Goal: Transaction & Acquisition: Purchase product/service

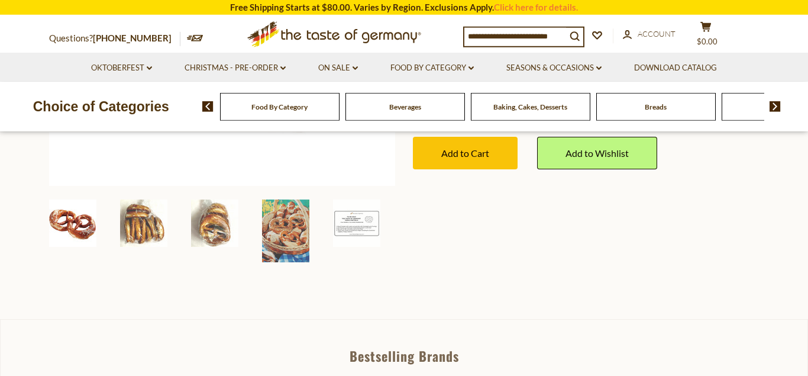
scroll to position [362, 0]
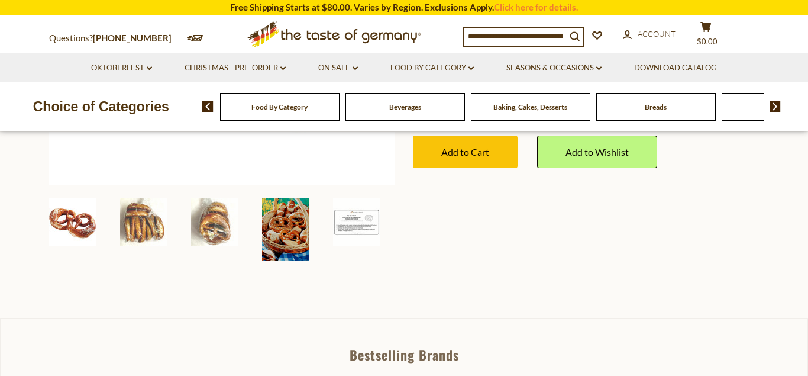
click at [289, 231] on img at bounding box center [285, 229] width 47 height 63
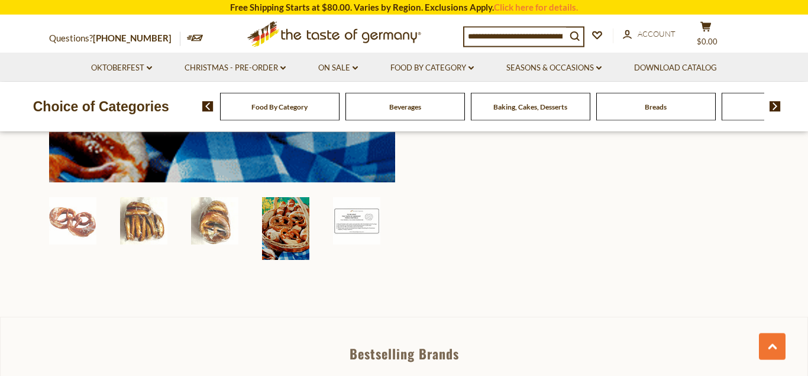
scroll to position [483, 0]
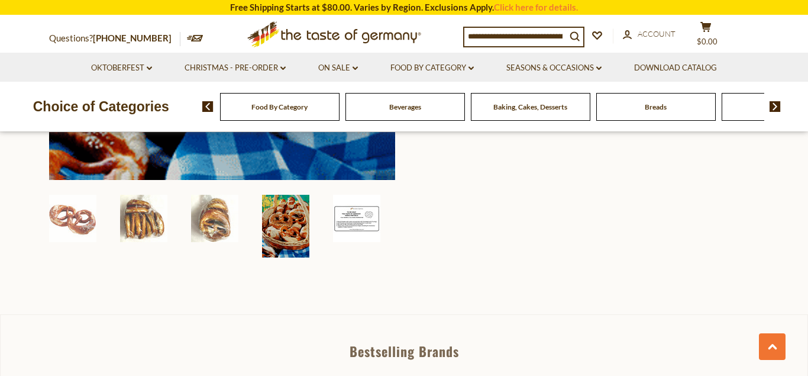
click at [356, 213] on img at bounding box center [356, 218] width 47 height 47
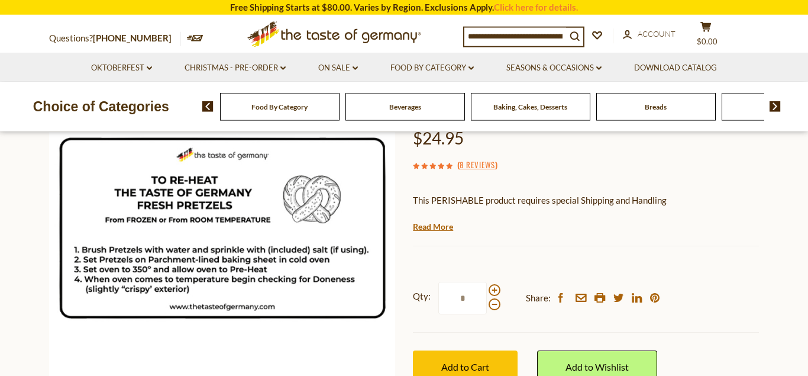
scroll to position [181, 0]
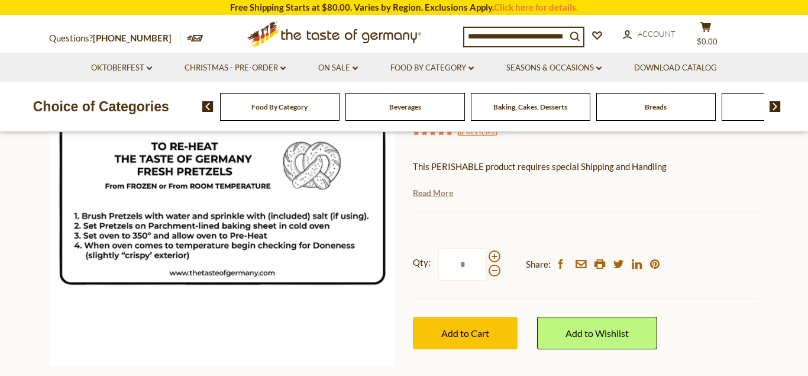
click at [441, 192] on link "Read More" at bounding box center [433, 193] width 40 height 12
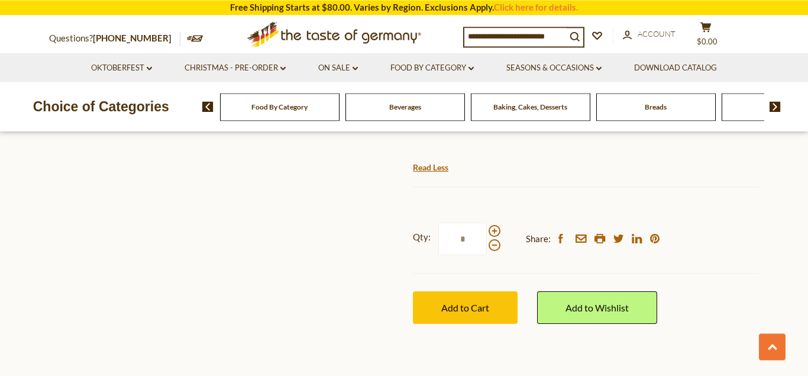
scroll to position [845, 0]
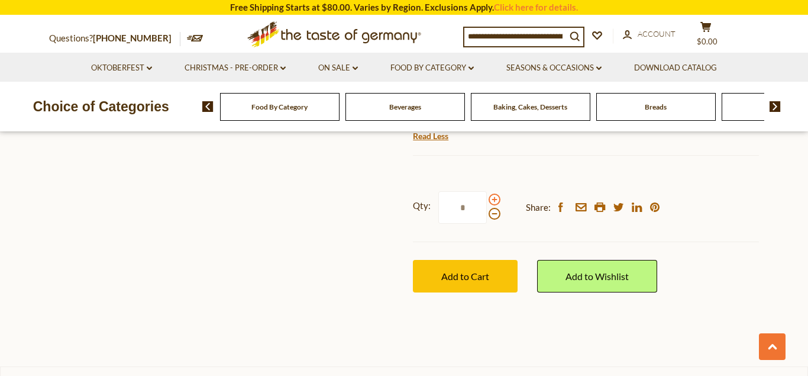
click at [494, 205] on span at bounding box center [495, 199] width 12 height 12
click at [487, 224] on input "*" at bounding box center [462, 207] width 49 height 33
click at [494, 205] on span at bounding box center [495, 199] width 12 height 12
click at [487, 224] on input "*" at bounding box center [462, 207] width 49 height 33
click at [493, 219] on span at bounding box center [495, 214] width 12 height 12
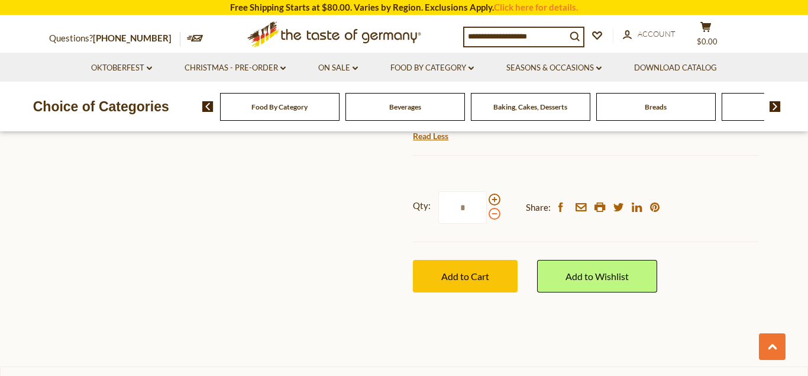
click at [487, 224] on input "*" at bounding box center [462, 207] width 49 height 33
type input "*"
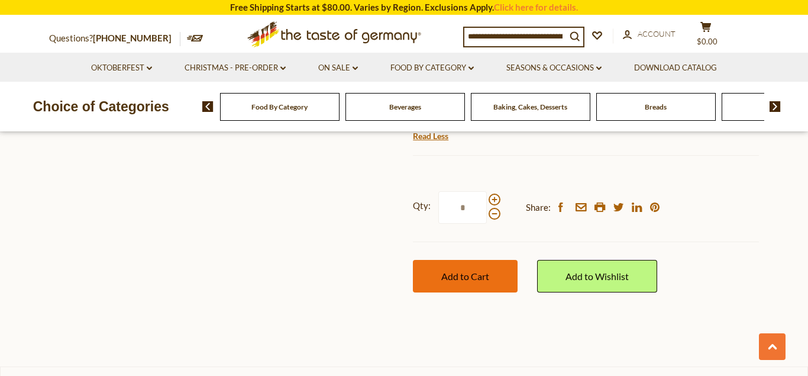
click at [492, 292] on button "Add to Cart" at bounding box center [465, 276] width 105 height 33
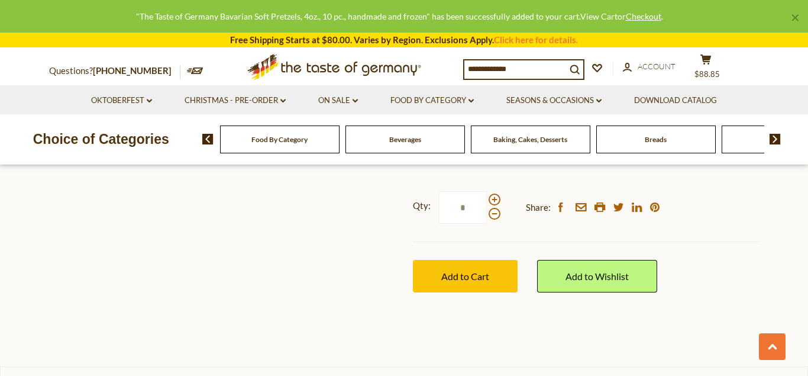
click at [596, 14] on link "View Cart" at bounding box center [598, 16] width 37 height 10
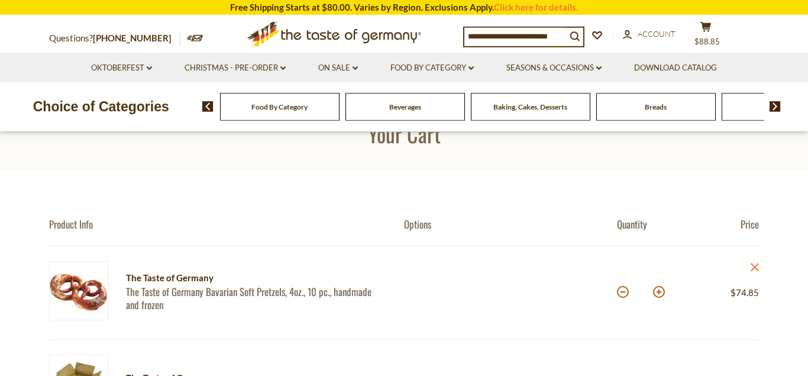
scroll to position [60, 0]
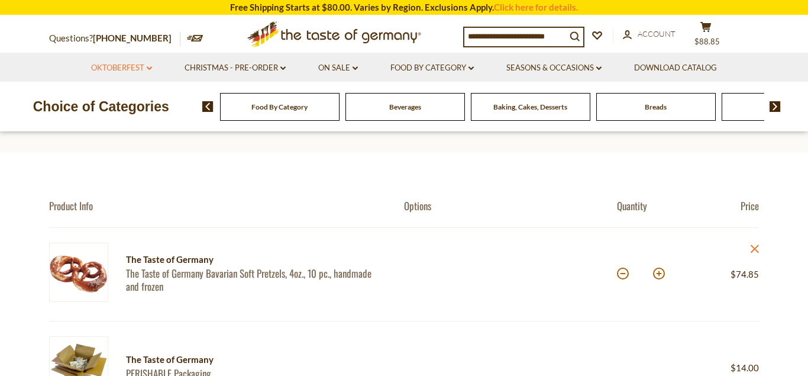
click at [141, 65] on link "Oktoberfest dropdown_arrow" at bounding box center [121, 68] width 61 height 13
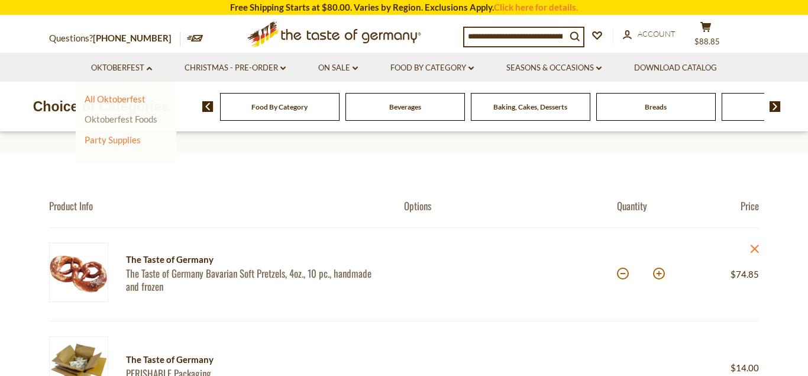
click at [131, 117] on link "Oktoberfest Foods" at bounding box center [121, 119] width 73 height 11
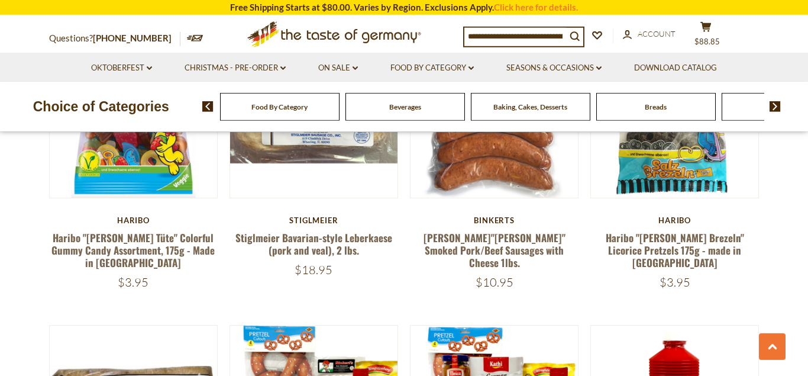
scroll to position [1689, 0]
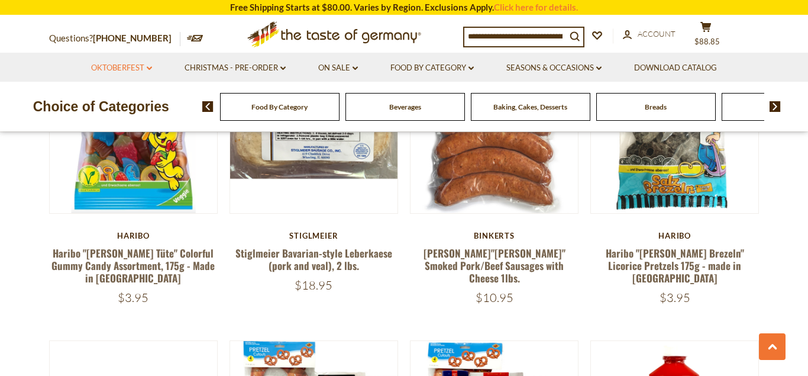
click at [146, 69] on link "Oktoberfest dropdown_arrow" at bounding box center [121, 68] width 61 height 13
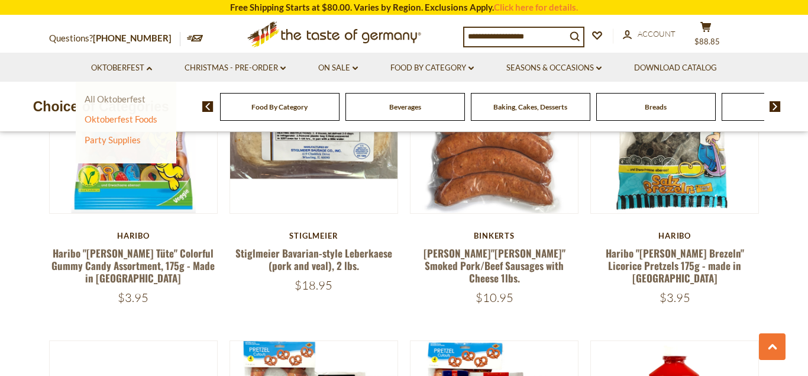
click at [131, 102] on link "All Oktoberfest" at bounding box center [115, 98] width 61 height 11
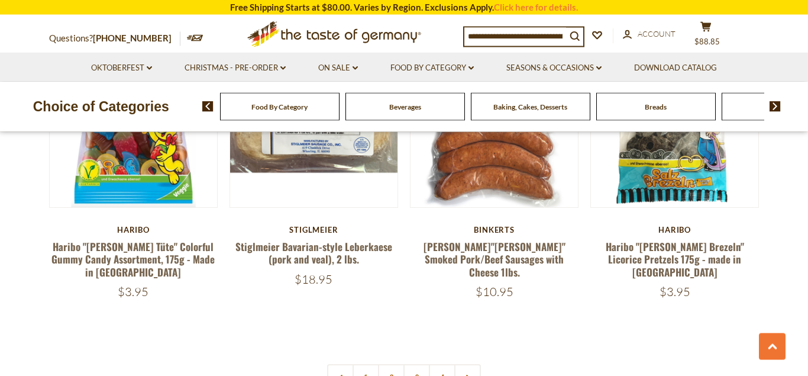
scroll to position [2896, 0]
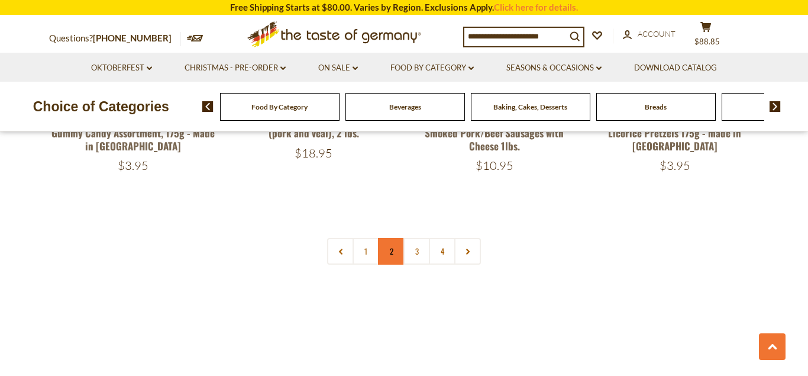
click at [389, 240] on link "2" at bounding box center [391, 251] width 27 height 27
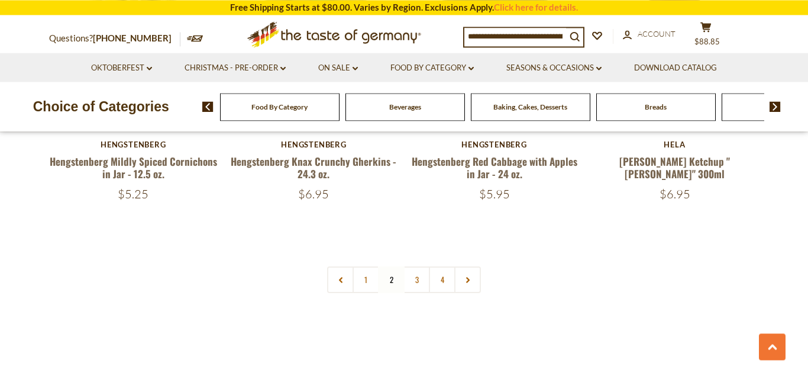
scroll to position [2951, 0]
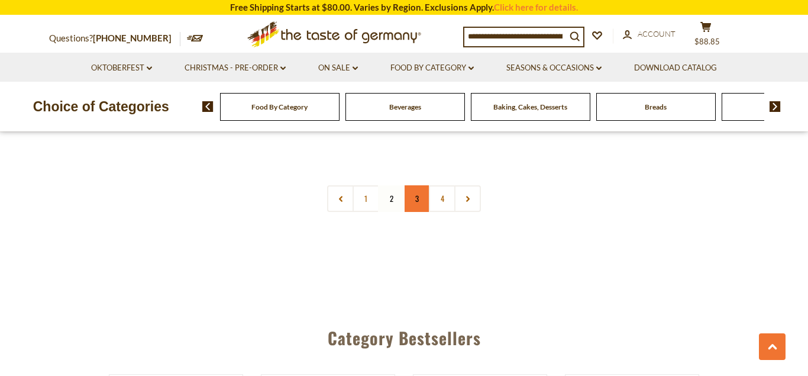
click at [421, 192] on link "3" at bounding box center [416, 198] width 27 height 27
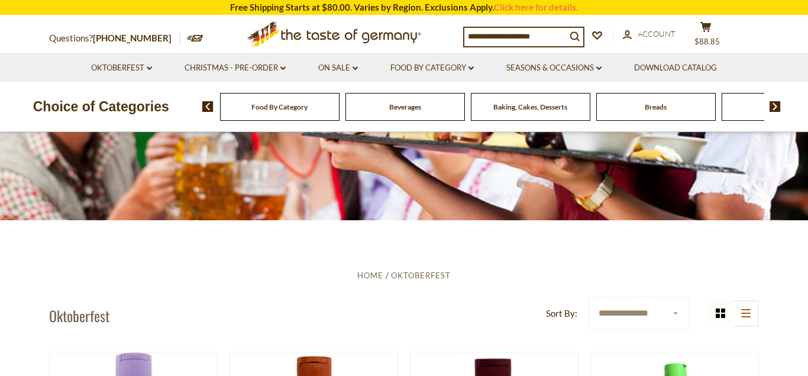
scroll to position [0, 0]
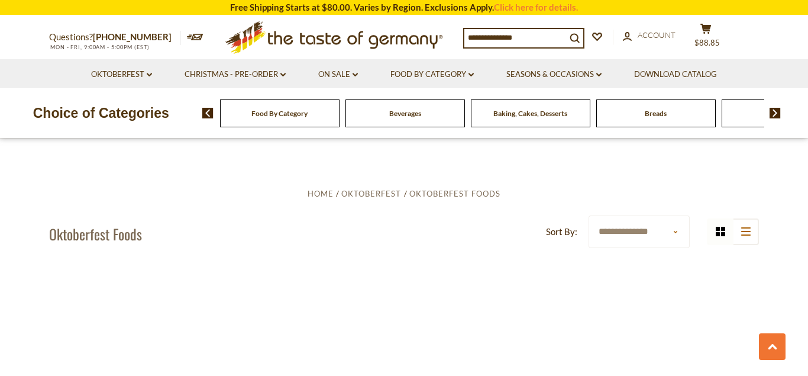
scroll to position [660, 0]
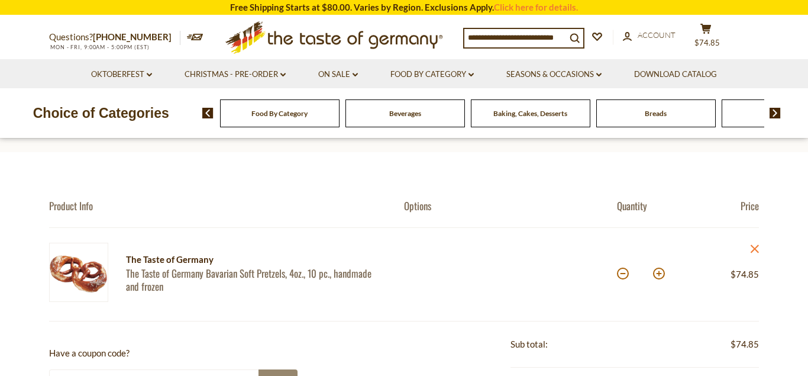
scroll to position [60, 0]
